Goal: Task Accomplishment & Management: Manage account settings

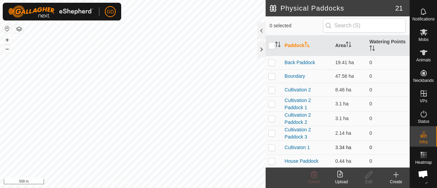
click at [272, 148] on p-checkbox at bounding box center [271, 147] width 7 height 5
checkbox input "false"
click at [270, 62] on p-checkbox at bounding box center [271, 62] width 7 height 5
checkbox input "true"
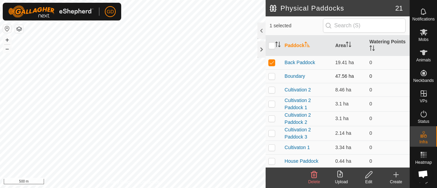
click at [270, 76] on p-checkbox at bounding box center [271, 75] width 7 height 5
checkbox input "false"
click at [271, 89] on p-checkbox at bounding box center [271, 89] width 7 height 5
checkbox input "true"
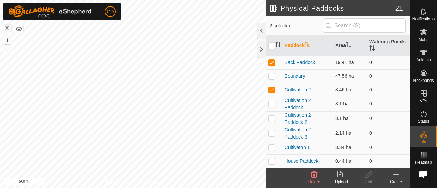
click at [270, 62] on p-checkbox at bounding box center [271, 62] width 7 height 5
checkbox input "false"
click at [272, 89] on p-checkbox at bounding box center [271, 89] width 7 height 5
checkbox input "false"
click at [273, 103] on p-checkbox at bounding box center [271, 103] width 7 height 5
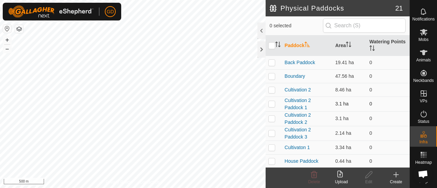
checkbox input "true"
click at [272, 117] on p-checkbox at bounding box center [271, 118] width 7 height 5
checkbox input "true"
click at [272, 130] on p-checkbox at bounding box center [271, 132] width 7 height 5
checkbox input "true"
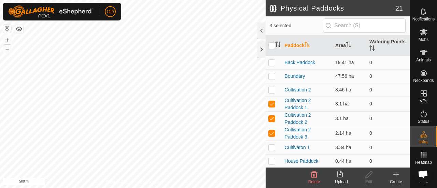
click at [270, 102] on p-checkbox at bounding box center [271, 103] width 7 height 5
checkbox input "false"
click at [273, 116] on p-checkbox at bounding box center [271, 118] width 7 height 5
checkbox input "false"
click at [272, 130] on p-checkbox at bounding box center [271, 132] width 7 height 5
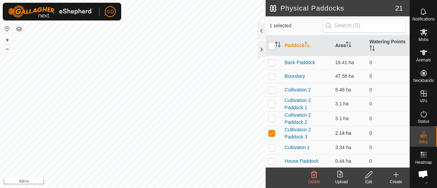
checkbox input "false"
click at [304, 61] on link "Back Paddock" at bounding box center [300, 62] width 31 height 5
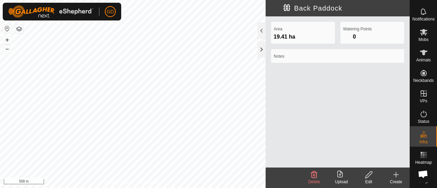
click at [272, 8] on span at bounding box center [273, 8] width 14 height 16
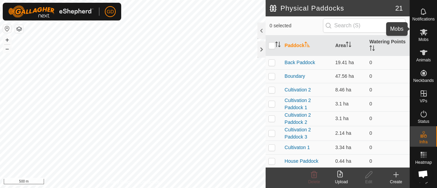
click at [421, 30] on icon at bounding box center [423, 32] width 8 height 8
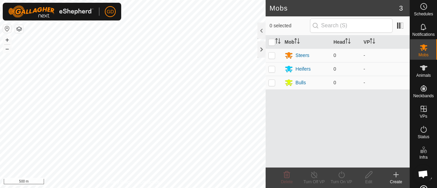
scroll to position [0, 1]
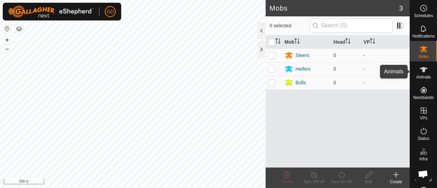
click at [419, 76] on span "Animals" at bounding box center [423, 77] width 15 height 4
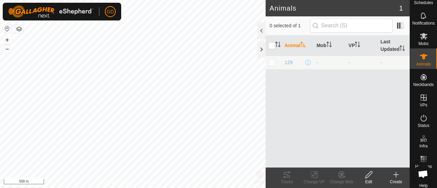
scroll to position [22, 1]
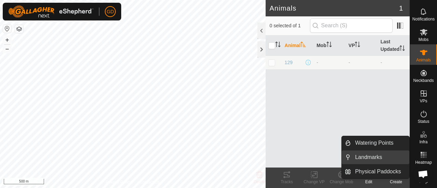
click at [372, 158] on link "Landmarks" at bounding box center [380, 158] width 58 height 14
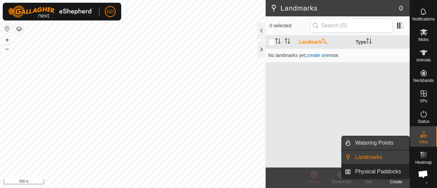
click at [370, 143] on link "Watering Points" at bounding box center [380, 143] width 58 height 14
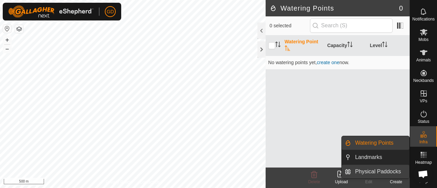
click at [379, 169] on link "Physical Paddocks" at bounding box center [380, 172] width 58 height 14
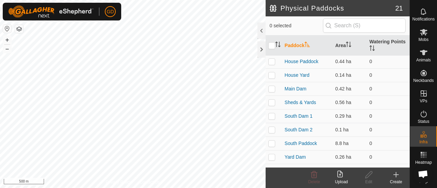
scroll to position [100, 0]
click at [272, 88] on p-checkbox at bounding box center [271, 87] width 7 height 5
checkbox input "true"
click at [367, 174] on icon at bounding box center [369, 175] width 9 height 8
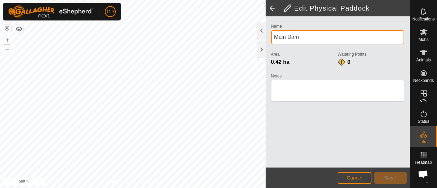
click at [298, 37] on input "Main Dam" at bounding box center [337, 37] width 133 height 14
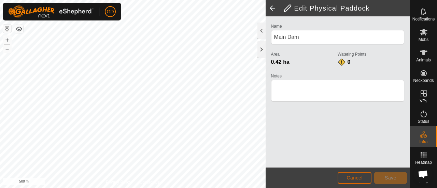
click at [356, 177] on span "Cancel" at bounding box center [354, 177] width 16 height 5
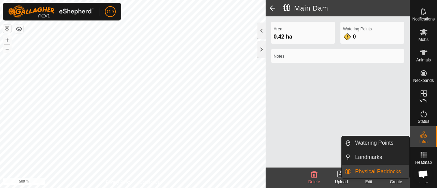
click at [419, 130] on icon at bounding box center [423, 134] width 8 height 8
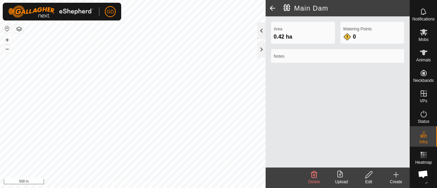
click at [261, 28] on div at bounding box center [261, 31] width 8 height 16
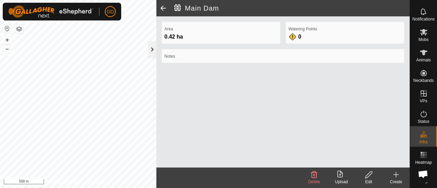
click at [152, 49] on div at bounding box center [152, 49] width 8 height 16
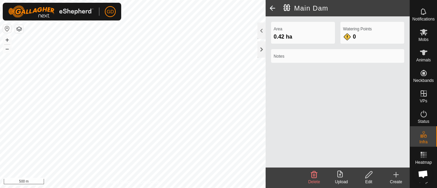
click at [315, 74] on div "Area 0.42 ha Watering Points 0 Notes" at bounding box center [338, 91] width 144 height 151
click at [369, 177] on icon at bounding box center [369, 175] width 9 height 8
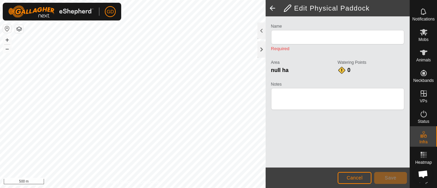
type input "Main Dam"
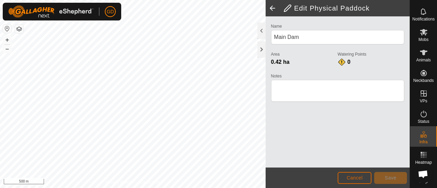
click at [354, 178] on span "Cancel" at bounding box center [354, 177] width 16 height 5
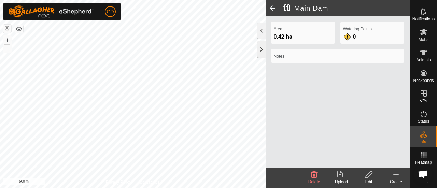
click at [260, 48] on div at bounding box center [261, 49] width 8 height 16
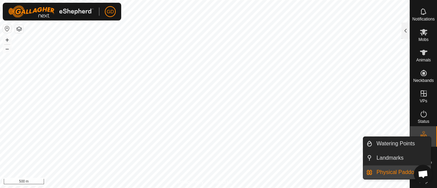
click at [419, 130] on icon at bounding box center [423, 134] width 8 height 8
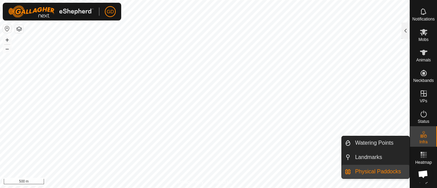
click at [383, 171] on link "Physical Paddocks" at bounding box center [380, 172] width 58 height 14
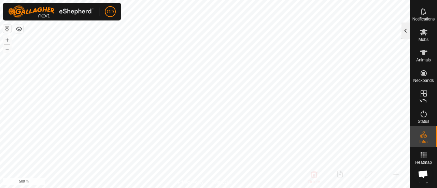
click at [405, 31] on div at bounding box center [405, 31] width 8 height 16
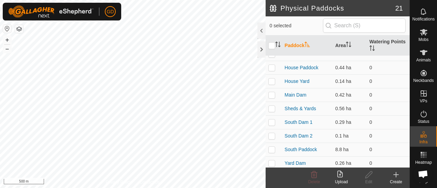
scroll to position [94, 0]
click at [297, 94] on link "Main Dam" at bounding box center [296, 94] width 22 height 5
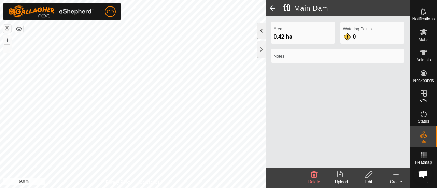
click at [260, 32] on div at bounding box center [261, 31] width 8 height 16
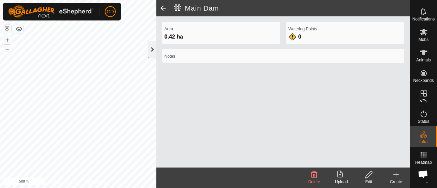
click at [148, 46] on div at bounding box center [152, 49] width 8 height 16
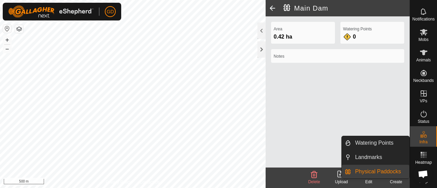
click at [384, 170] on link "Physical Paddocks" at bounding box center [380, 172] width 58 height 14
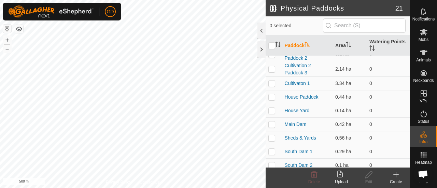
scroll to position [62, 0]
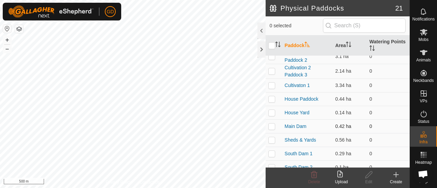
click at [271, 125] on p-checkbox at bounding box center [271, 126] width 7 height 5
checkbox input "true"
click at [396, 174] on icon at bounding box center [396, 174] width 0 height 5
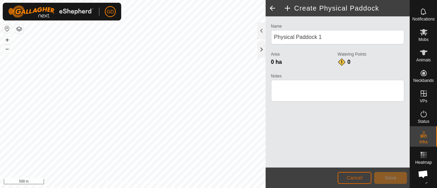
click at [361, 179] on span "Cancel" at bounding box center [354, 177] width 16 height 5
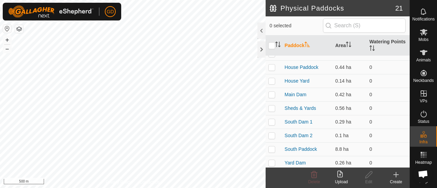
scroll to position [95, 0]
